Goal: Transaction & Acquisition: Book appointment/travel/reservation

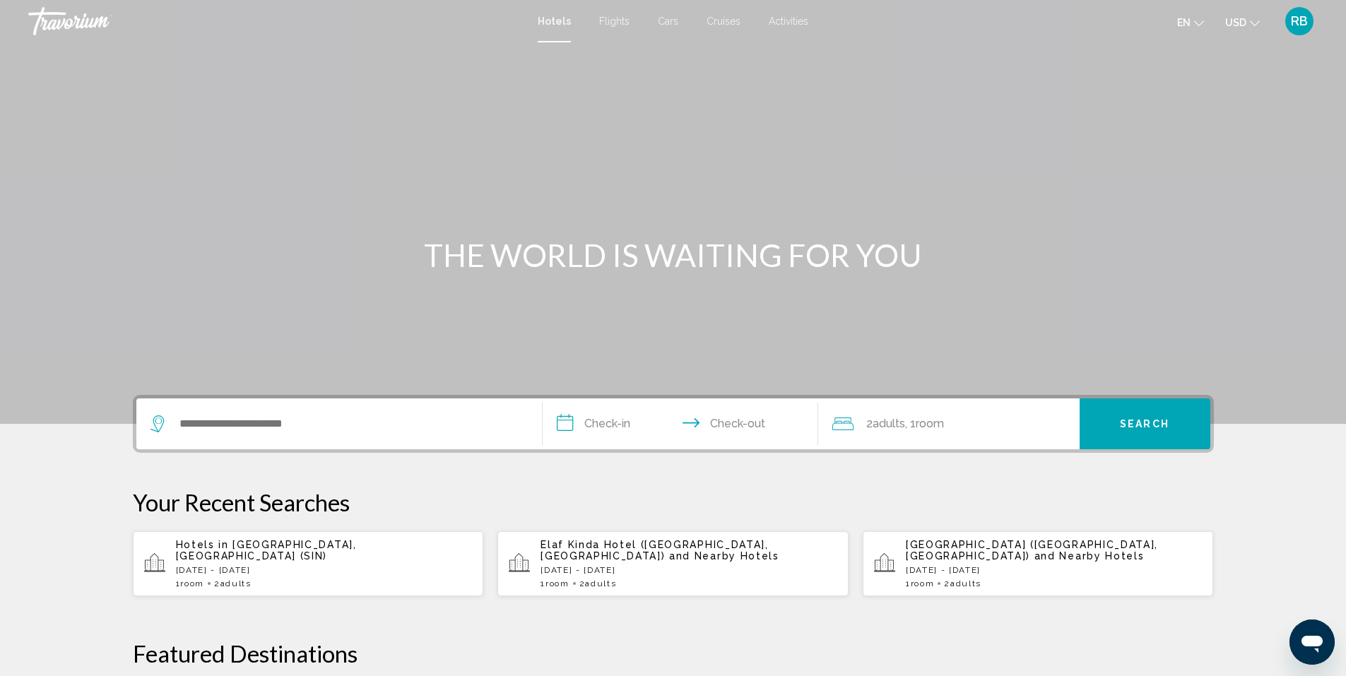
click at [1297, 20] on span "RB" at bounding box center [1299, 21] width 17 height 14
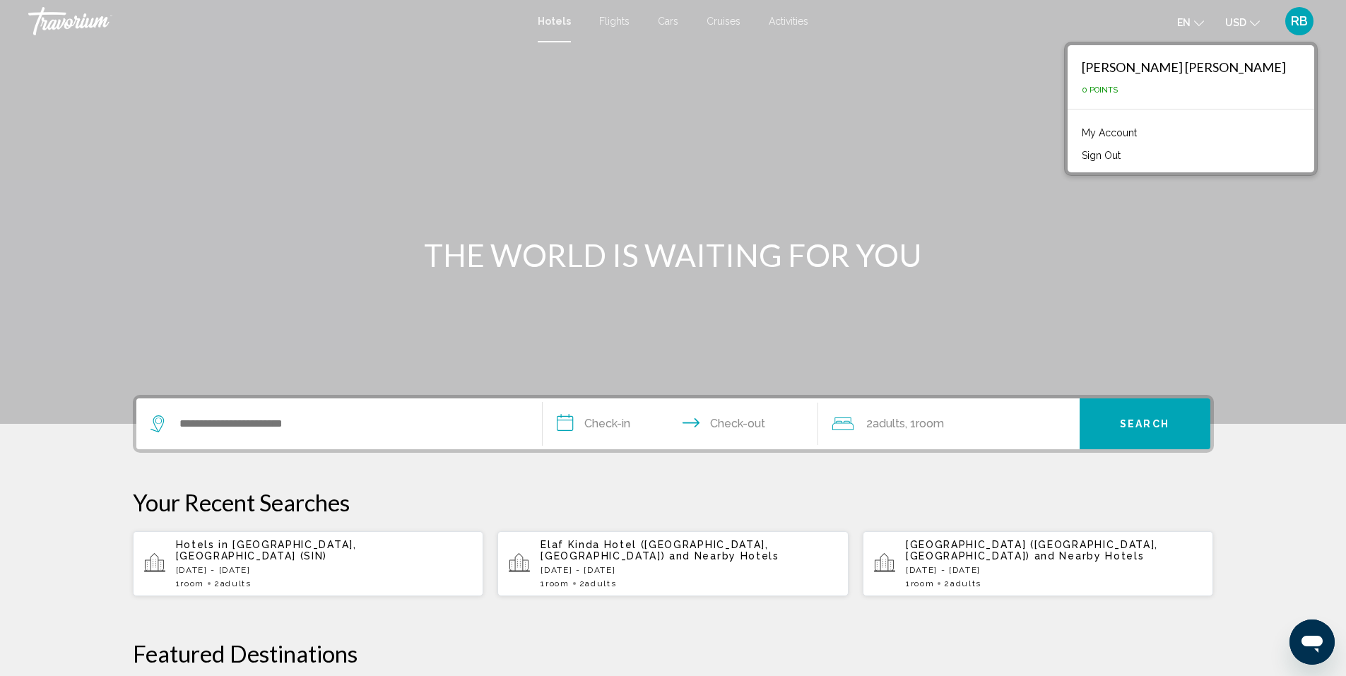
click at [325, 406] on div "Search widget" at bounding box center [338, 423] width 377 height 51
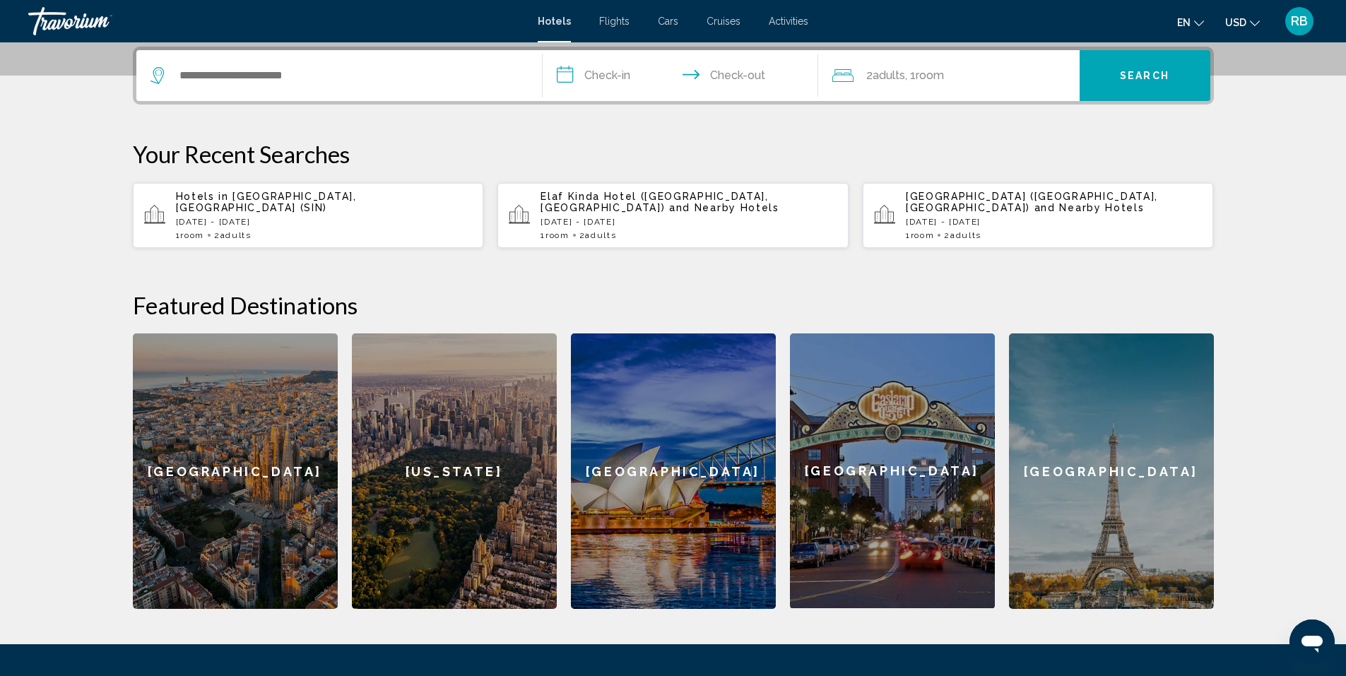
scroll to position [349, 0]
click at [304, 107] on div "**********" at bounding box center [673, 327] width 1137 height 562
click at [564, 216] on div "[GEOGRAPHIC_DATA] ([GEOGRAPHIC_DATA], [GEOGRAPHIC_DATA]) and Nearby Hotels [DAT…" at bounding box center [688, 214] width 297 height 49
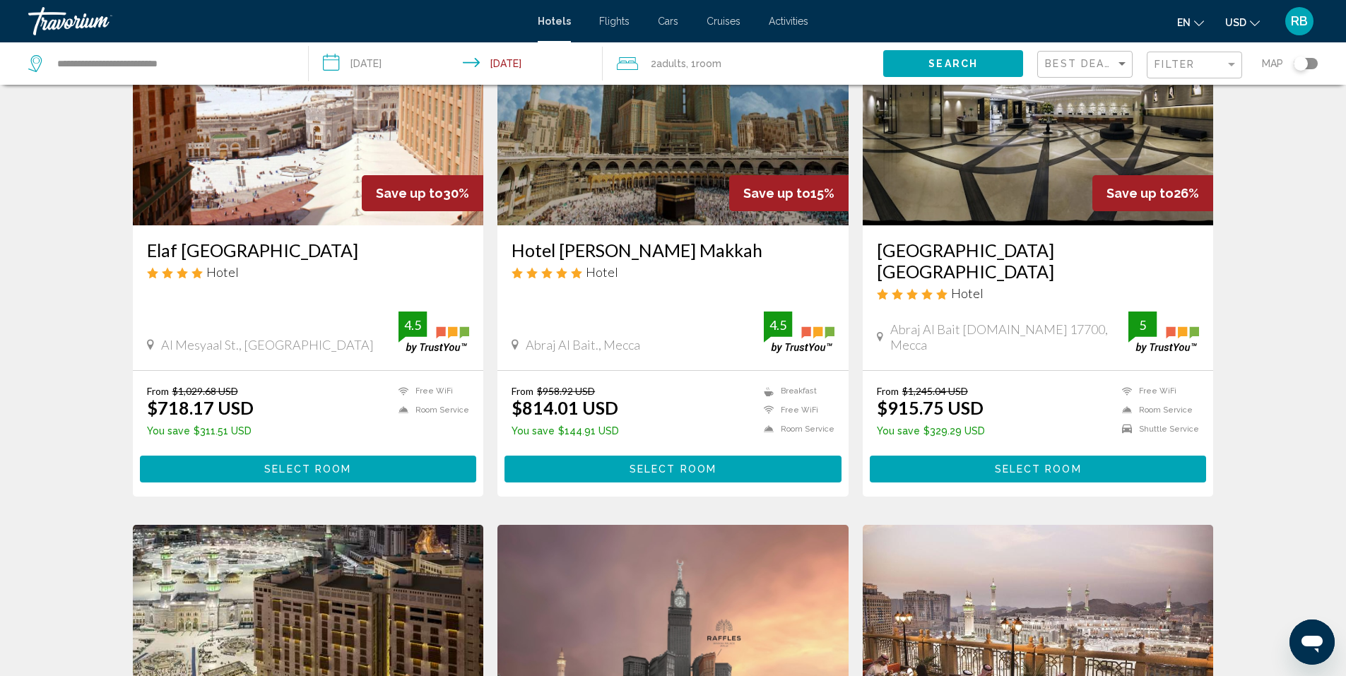
scroll to position [141, 0]
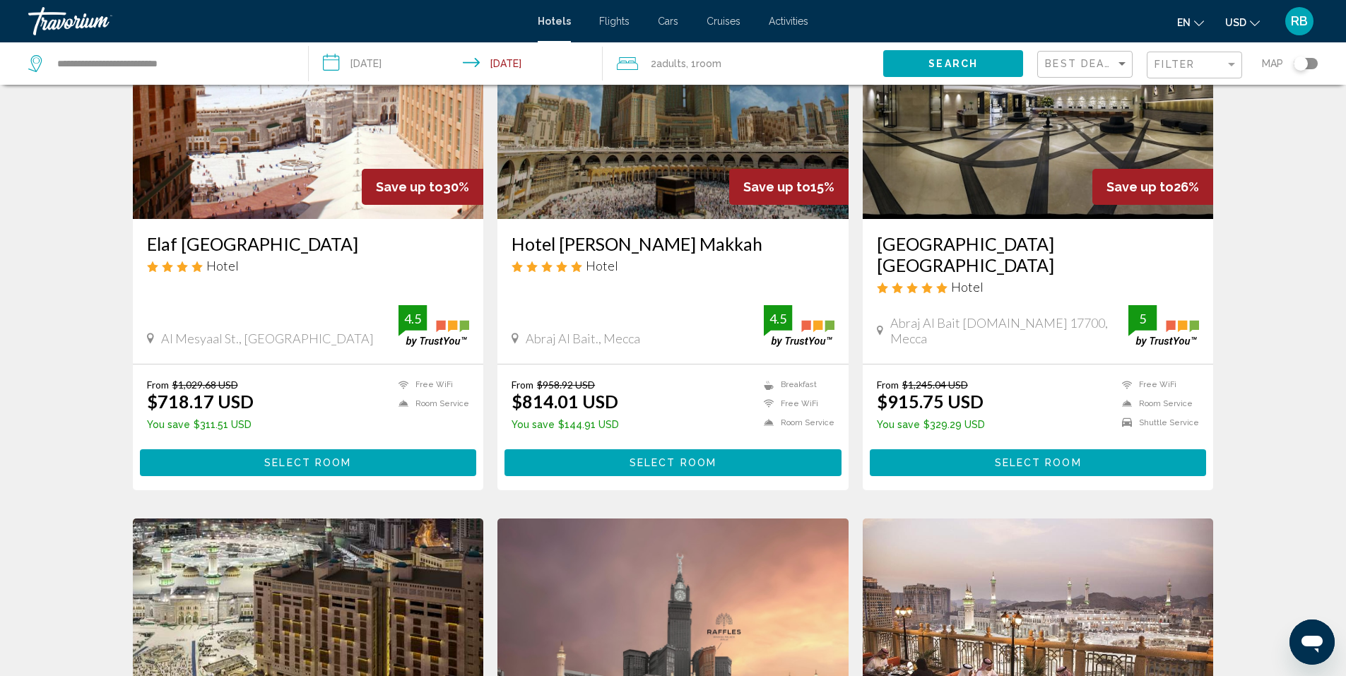
click at [350, 449] on button "Select Room" at bounding box center [308, 462] width 337 height 26
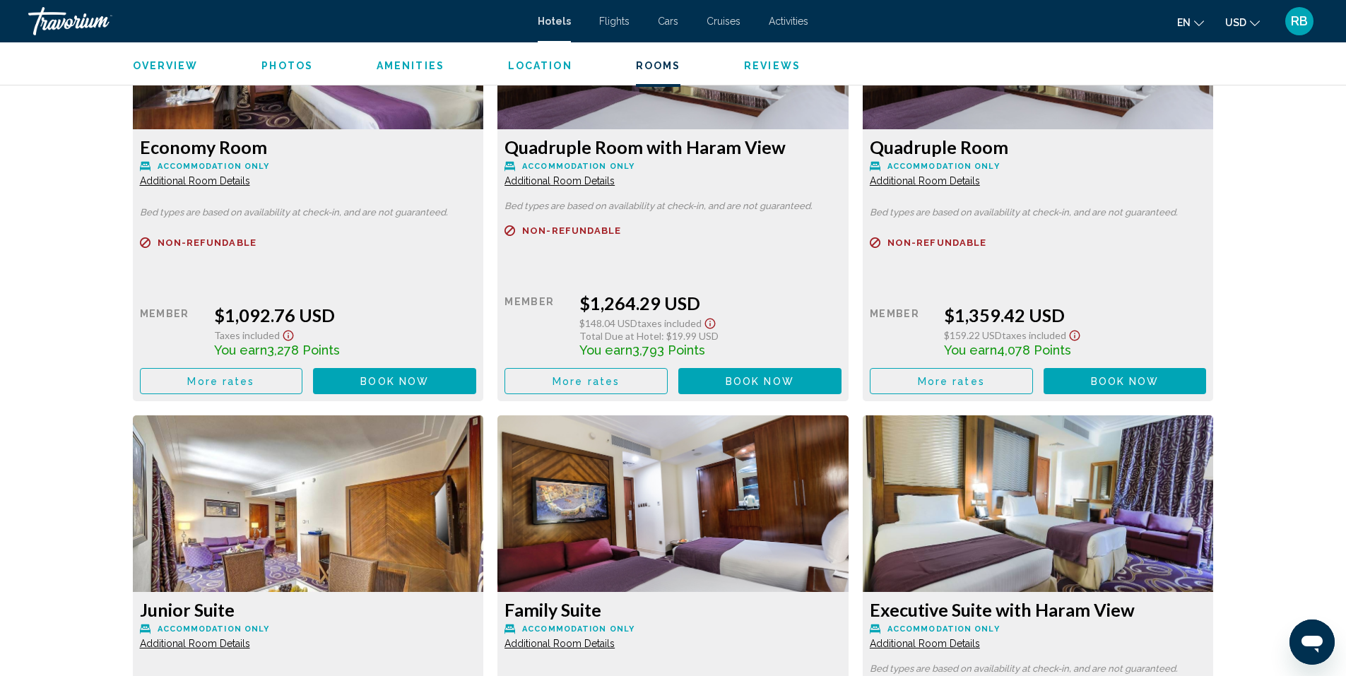
scroll to position [3494, 0]
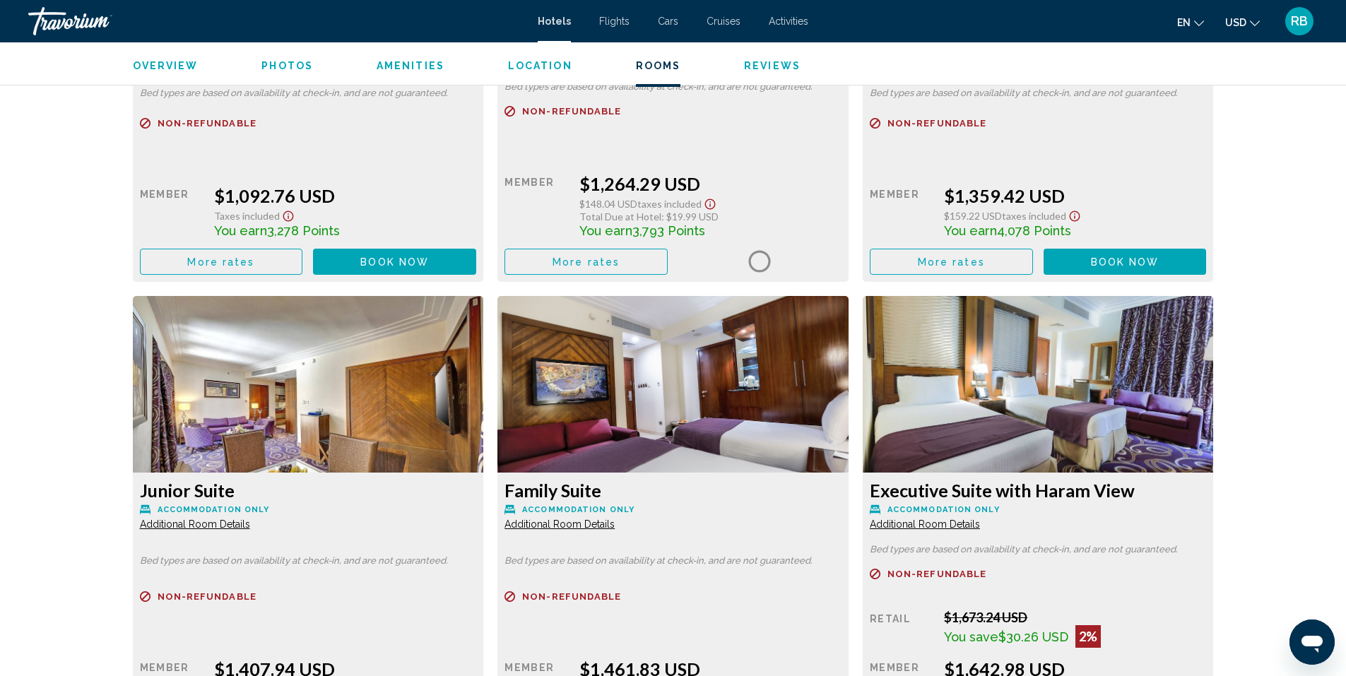
scroll to position [3706, 0]
